Goal: Task Accomplishment & Management: Complete application form

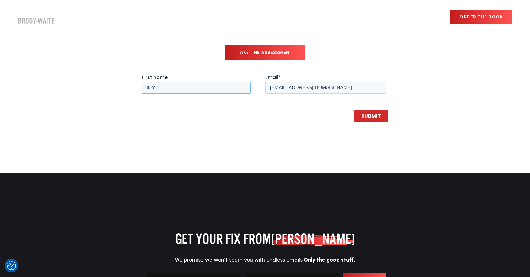
click at [199, 88] on input "luke" at bounding box center [196, 88] width 109 height 12
click at [319, 87] on input "support@twohourssleep.com" at bounding box center [325, 88] width 121 height 12
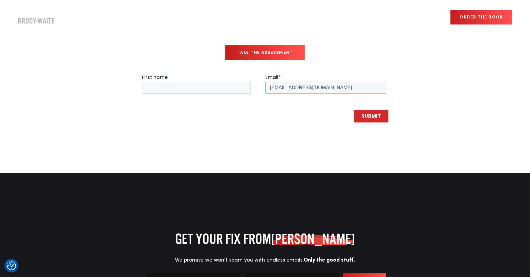
click at [319, 87] on input "support@twohourssleep.com" at bounding box center [325, 88] width 121 height 12
click at [319, 87] on input "[EMAIL_ADDRESS][DOMAIN_NAME]" at bounding box center [325, 88] width 121 height 12
click at [305, 118] on div "SUBMIT" at bounding box center [265, 116] width 247 height 23
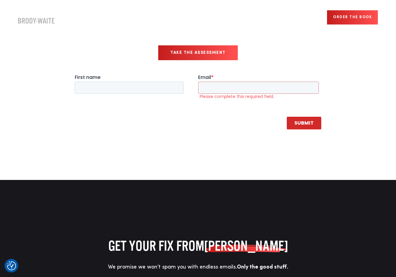
click at [35, 23] on div "Speaking Stories About Me Insights Login Order the book" at bounding box center [198, 17] width 396 height 23
click at [40, 17] on img "Company Logo" at bounding box center [36, 17] width 36 height 12
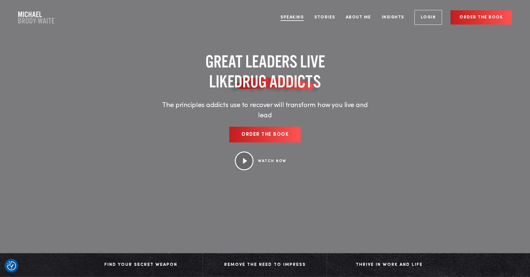
click at [296, 19] on link "Speaking" at bounding box center [292, 17] width 32 height 23
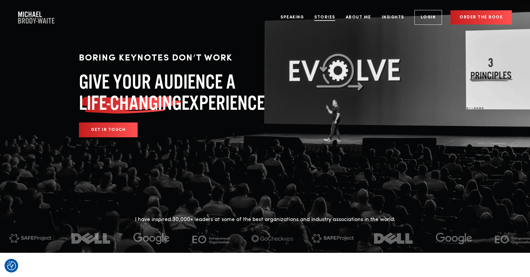
click at [325, 21] on link "Stories" at bounding box center [325, 17] width 30 height 23
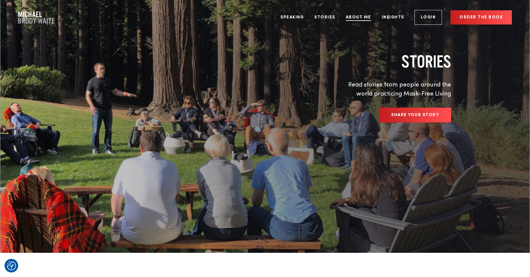
click at [354, 20] on link "About Me" at bounding box center [358, 17] width 34 height 23
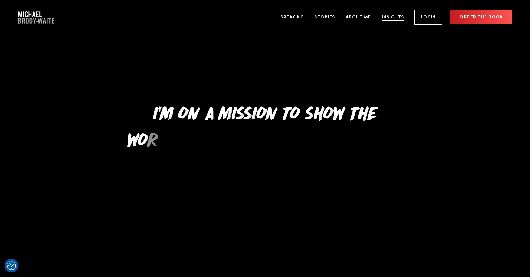
click at [387, 16] on link "Insights" at bounding box center [392, 17] width 31 height 23
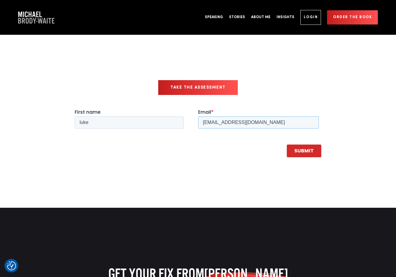
click at [224, 123] on input "support@twohourssleep.com" at bounding box center [258, 122] width 121 height 12
click at [140, 118] on input "luke" at bounding box center [129, 122] width 109 height 12
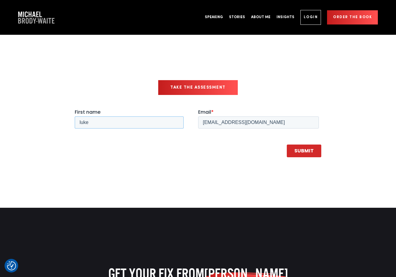
click at [140, 118] on input "luke" at bounding box center [129, 122] width 109 height 12
type input "philippe"
type input "philippe@twohourssleep.com"
click at [309, 148] on input "SUBMIT" at bounding box center [304, 151] width 34 height 13
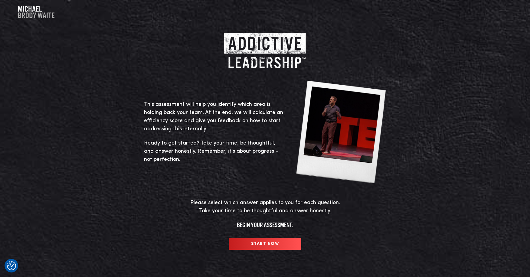
click at [251, 244] on input "START NOW" at bounding box center [265, 244] width 73 height 12
click at [241, 241] on input "START NOW" at bounding box center [265, 244] width 73 height 12
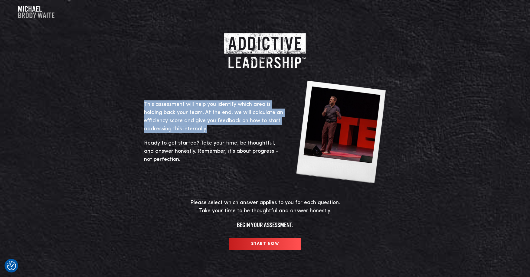
drag, startPoint x: 144, startPoint y: 104, endPoint x: 221, endPoint y: 129, distance: 80.4
click at [221, 129] on p "This assessment will help you identify which area is holding back your team. At…" at bounding box center [215, 116] width 142 height 33
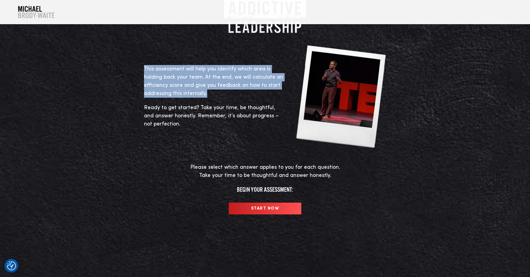
scroll to position [39, 0]
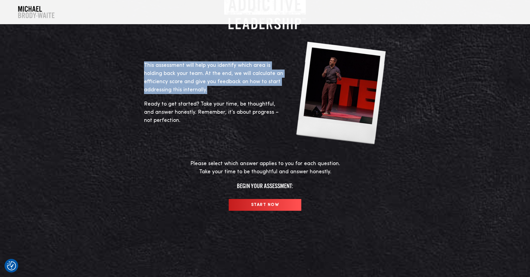
click at [247, 206] on input "START NOW" at bounding box center [265, 205] width 73 height 12
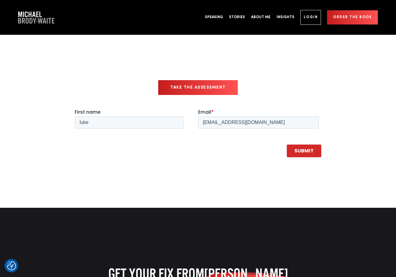
click at [190, 90] on link "Take the Assessment" at bounding box center [198, 87] width 80 height 15
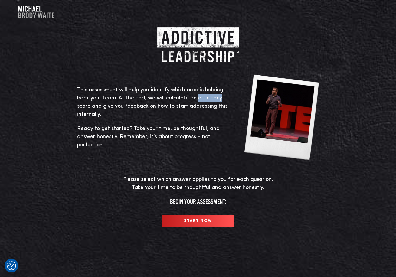
click at [198, 224] on input "START NOW" at bounding box center [198, 221] width 73 height 12
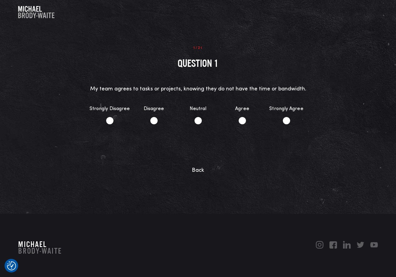
click at [296, 173] on p "Back" at bounding box center [198, 170] width 212 height 8
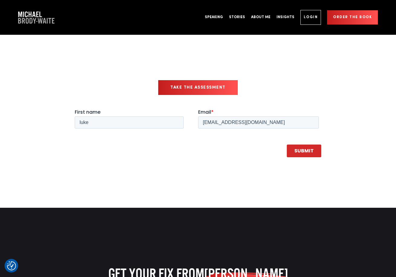
click at [174, 87] on link "Take the Assessment" at bounding box center [198, 87] width 80 height 15
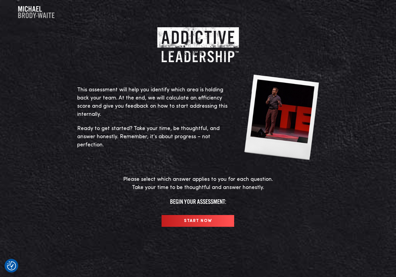
click at [342, 66] on div at bounding box center [198, 50] width 378 height 47
click at [367, 71] on div at bounding box center [198, 50] width 378 height 47
click at [207, 222] on input "START NOW" at bounding box center [198, 221] width 73 height 12
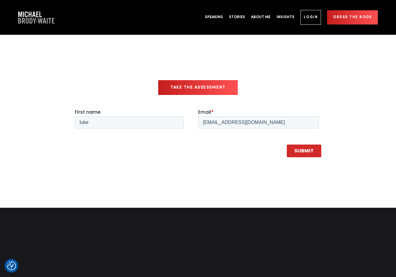
click at [198, 85] on link "Take the Assessment" at bounding box center [198, 87] width 80 height 15
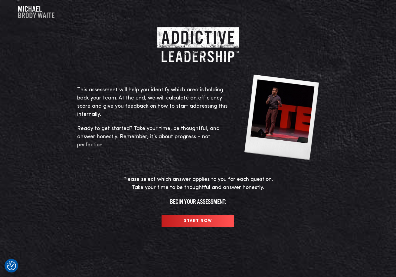
click at [192, 226] on input "START NOW" at bounding box center [198, 221] width 73 height 12
click at [299, 204] on h4 "Begin your assessment:" at bounding box center [198, 202] width 348 height 8
click at [226, 218] on input "START NOW" at bounding box center [198, 221] width 73 height 12
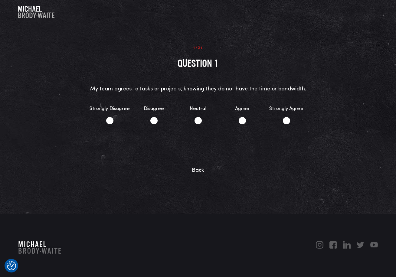
click at [378, 139] on div "1/21 Question 1 My team agrees to tasks or projects, knowing they do not have t…" at bounding box center [198, 113] width 378 height 184
click at [202, 170] on p "Back" at bounding box center [198, 170] width 212 height 8
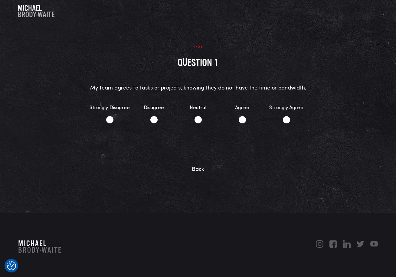
scroll to position [6, 0]
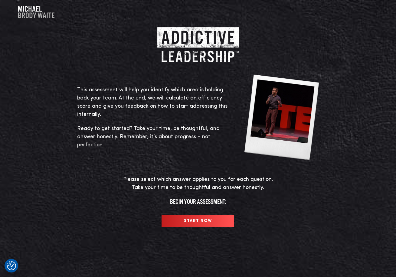
click at [255, 63] on div at bounding box center [198, 50] width 378 height 47
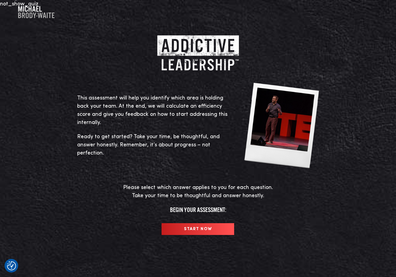
click at [167, 120] on p "This assessment will help you identify which area is holding back your team. At…" at bounding box center [155, 110] width 157 height 33
click at [131, 187] on p "Please select which answer applies to you for each question. Take your time to …" at bounding box center [198, 192] width 348 height 16
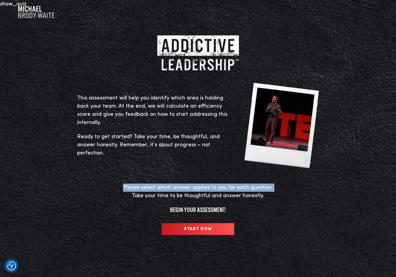
click at [131, 187] on p "Please select which answer applies to you for each question. Take your time to …" at bounding box center [198, 192] width 348 height 16
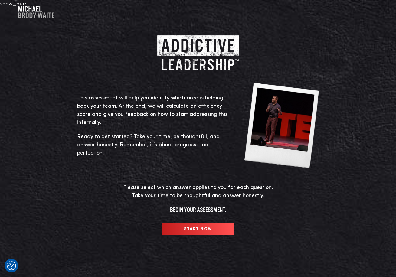
click at [138, 189] on p "Please select which answer applies to you for each question. Take your time to …" at bounding box center [198, 192] width 348 height 16
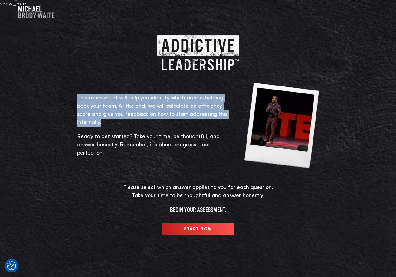
drag, startPoint x: 103, startPoint y: 122, endPoint x: 66, endPoint y: 95, distance: 45.3
click at [66, 95] on div "This assessment will help you identify which area is holding back your team. At…" at bounding box center [198, 142] width 378 height 251
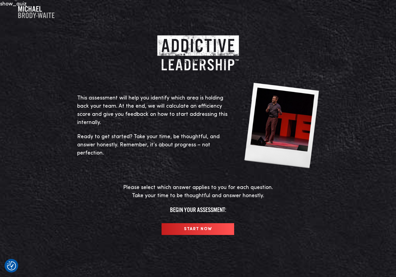
click at [96, 119] on p "This assessment will help you identify which area is holding back your team. At…" at bounding box center [155, 110] width 157 height 33
click at [120, 143] on span "Ready to get started? Take your time, be thoughtful, and answer honestly. Remem…" at bounding box center [148, 145] width 142 height 22
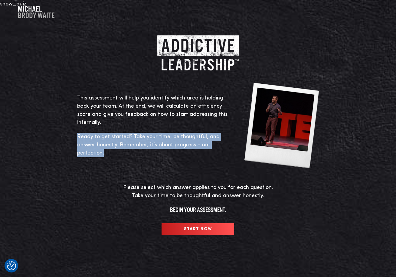
click at [120, 143] on span "Ready to get started? Take your time, be thoughtful, and answer honestly. Remem…" at bounding box center [148, 145] width 142 height 22
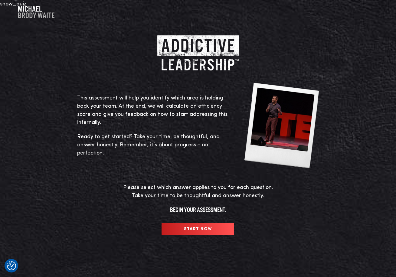
click at [111, 106] on span "This assessment will help you identify which area is holding back your team. At…" at bounding box center [152, 110] width 150 height 30
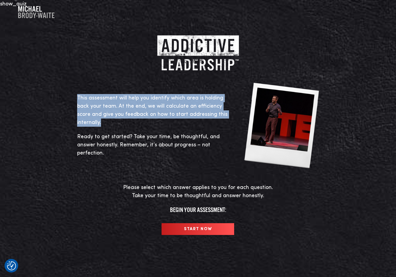
click at [111, 106] on span "This assessment will help you identify which area is holding back your team. At…" at bounding box center [152, 110] width 150 height 30
copy div "This assessment will help you identify which area is holding back your team. At…"
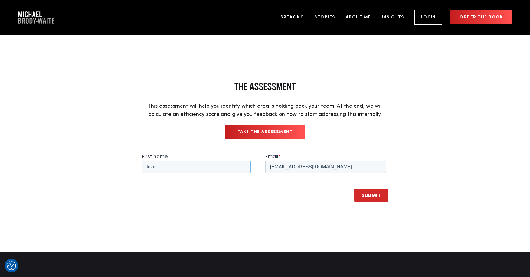
click at [220, 168] on input "luke" at bounding box center [196, 167] width 109 height 12
click at [118, 71] on div "the Assessment This assessment will help you identify which area is holding bac…" at bounding box center [265, 143] width 530 height 217
click at [247, 134] on link "Take the Assessment" at bounding box center [265, 132] width 80 height 15
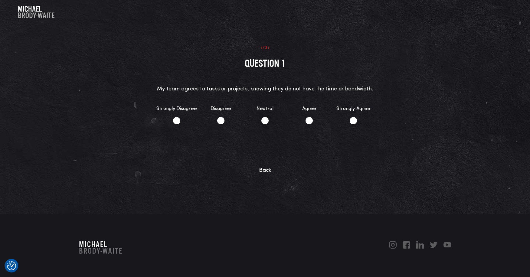
click at [213, 36] on div "1/21 Question 1 My team agrees to tasks or projects, knowing they do not have t…" at bounding box center [265, 113] width 316 height 184
